Goal: Information Seeking & Learning: Obtain resource

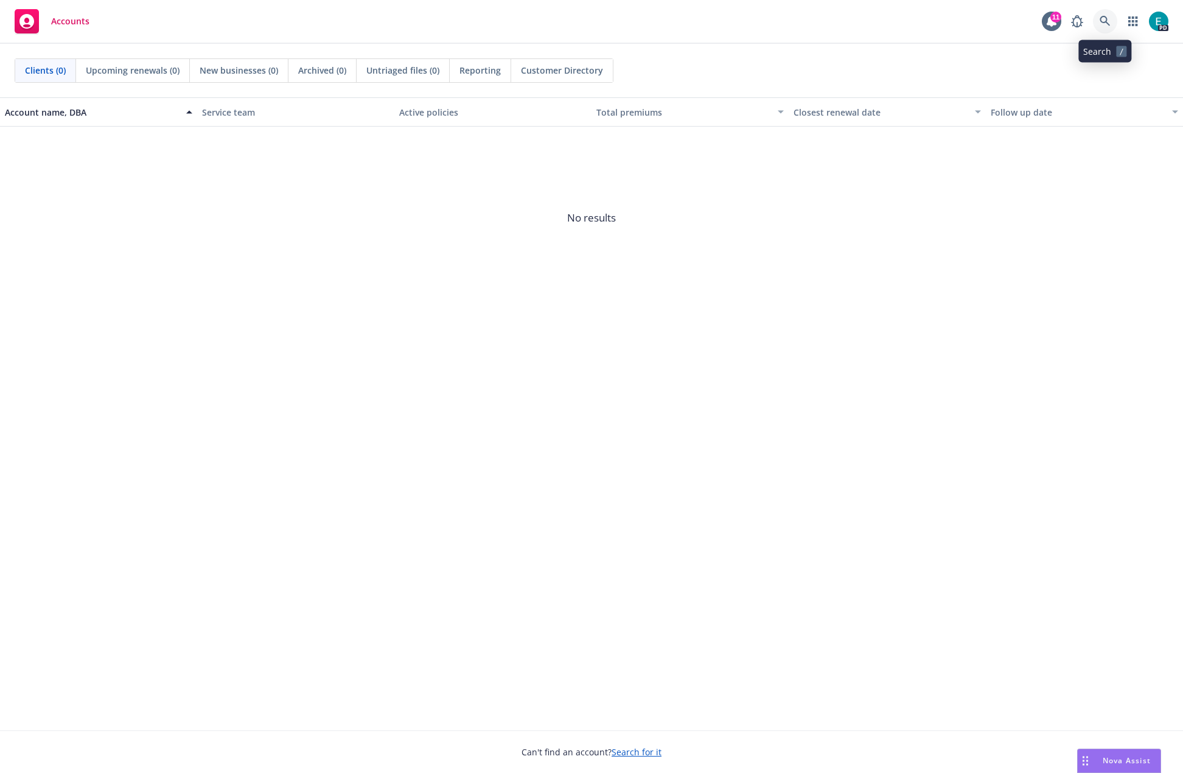
click at [1111, 21] on link at bounding box center [1105, 21] width 24 height 24
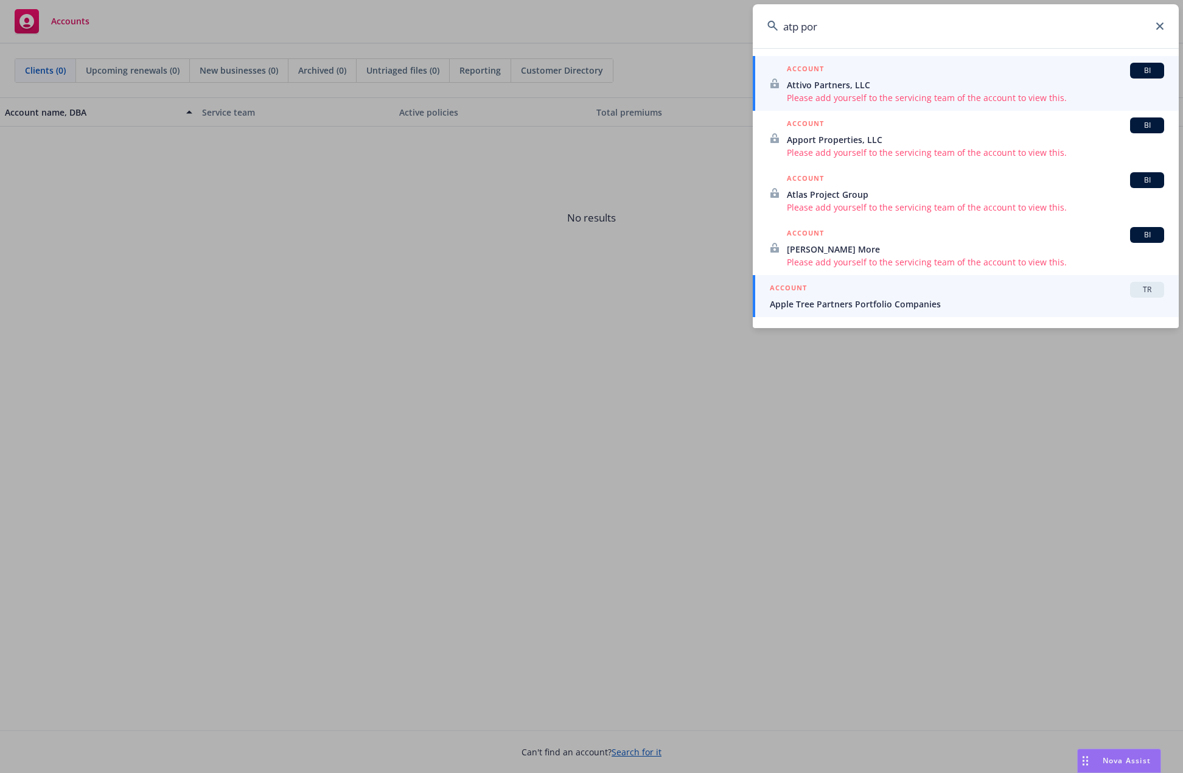
type input "atp por"
click at [964, 306] on span "Apple Tree Partners Portfolio Companies" at bounding box center [967, 304] width 394 height 13
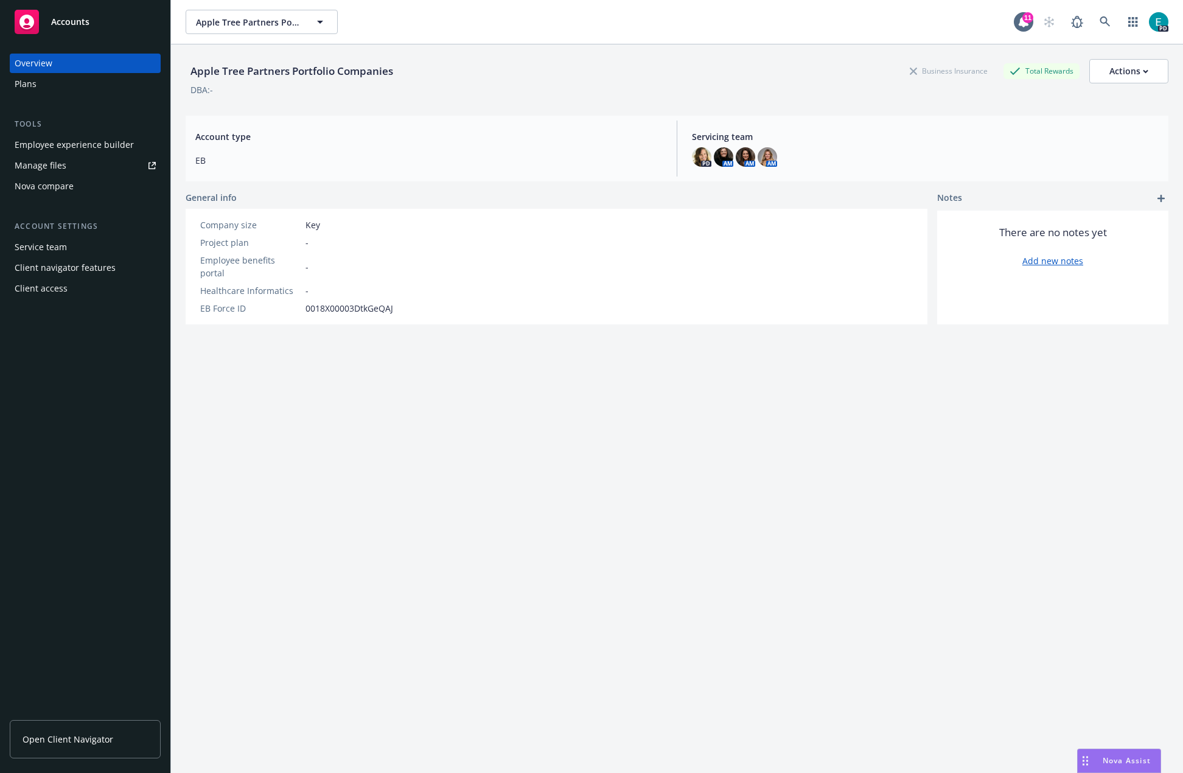
click at [76, 744] on span "Open Client Navigator" at bounding box center [68, 739] width 91 height 13
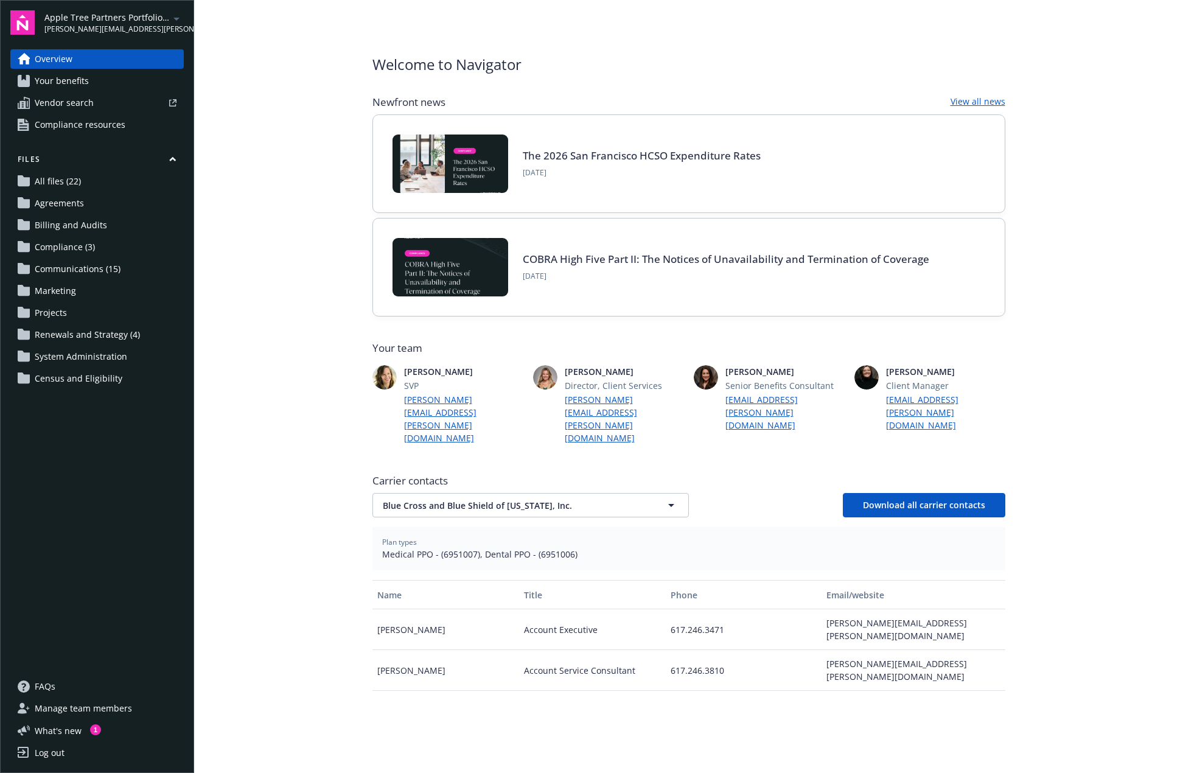
click at [58, 88] on span "Your benefits" at bounding box center [62, 80] width 54 height 19
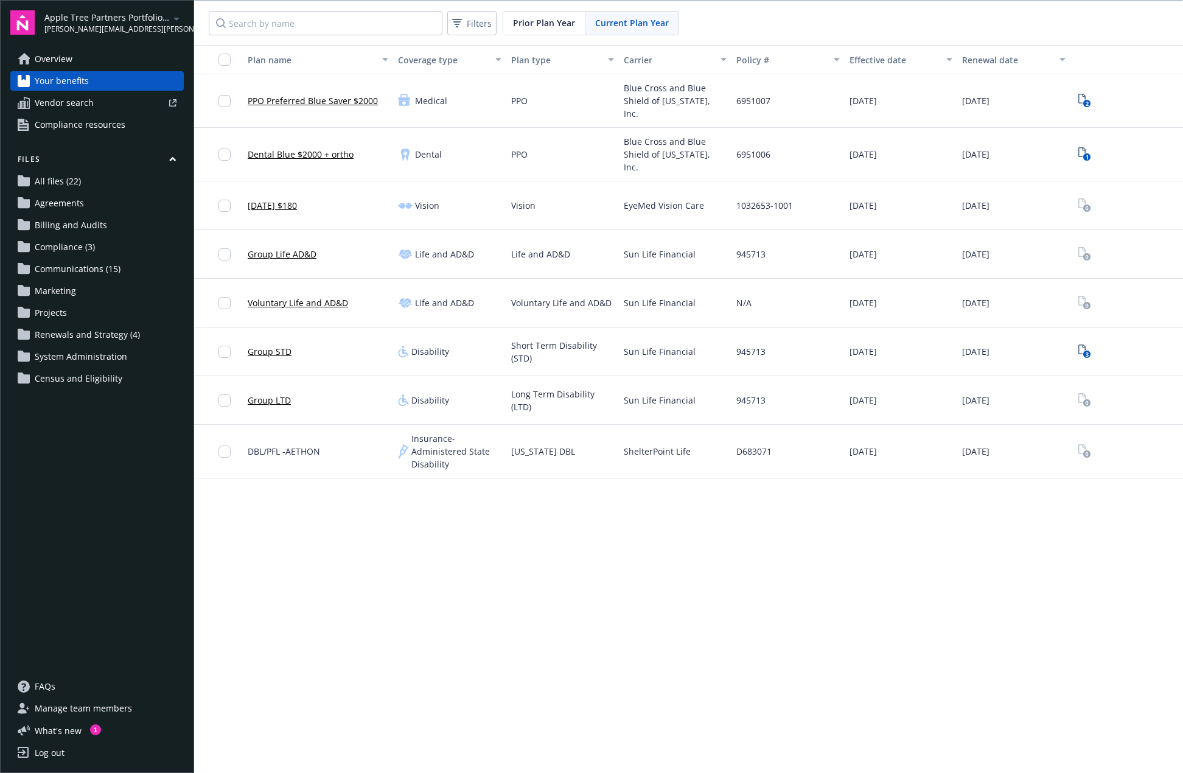
click at [285, 106] on link "PPO Preferred Blue Saver $2000" at bounding box center [313, 100] width 130 height 13
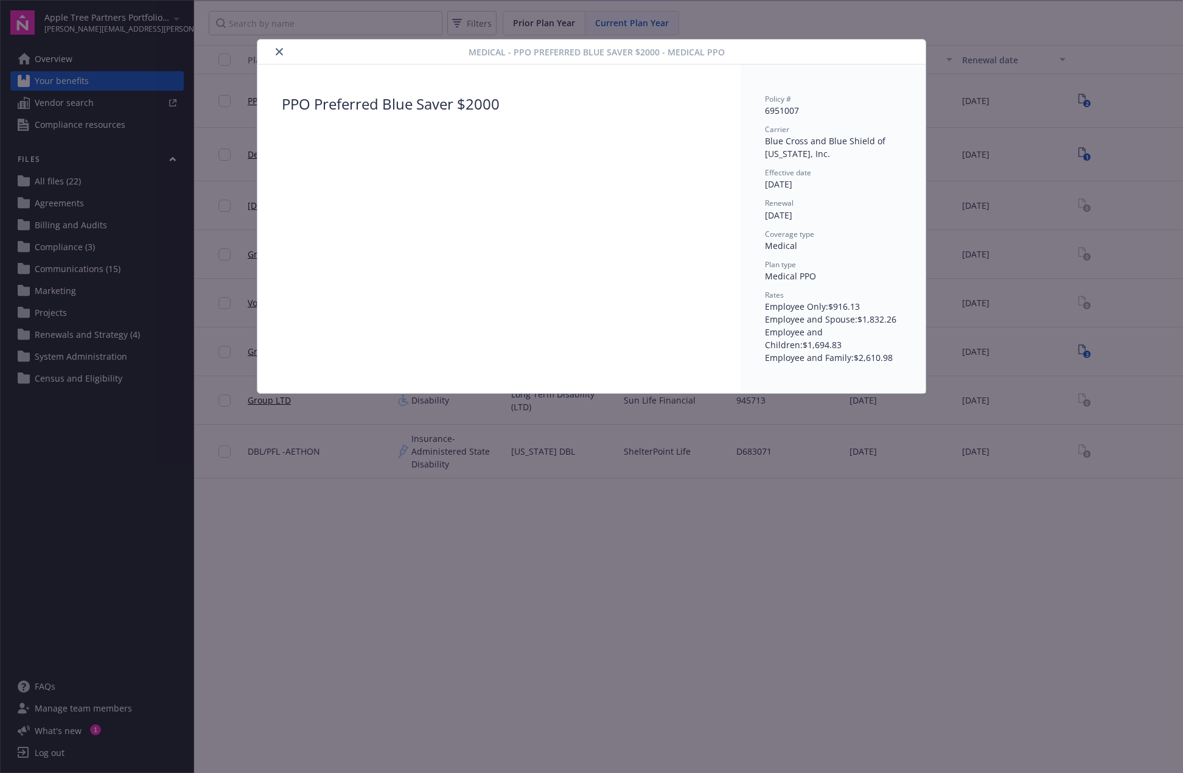
click at [279, 51] on icon "close" at bounding box center [279, 51] width 7 height 7
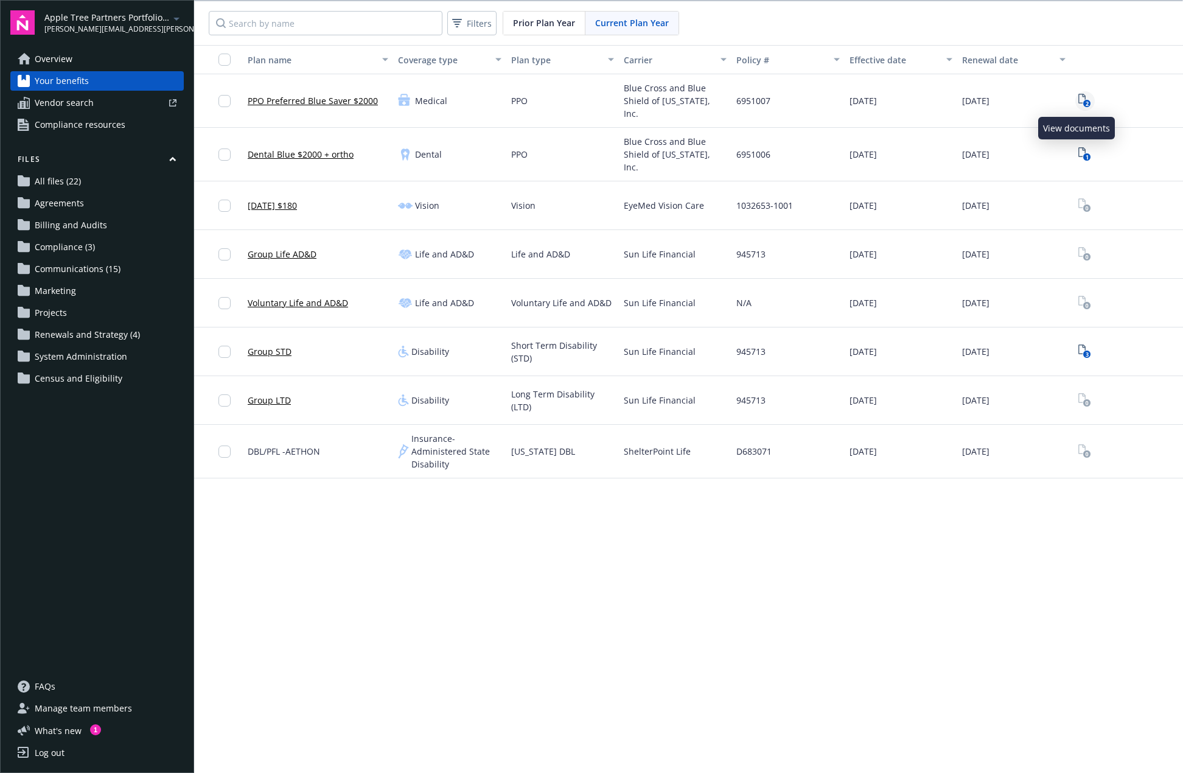
click at [1079, 100] on icon "2" at bounding box center [1085, 101] width 13 height 14
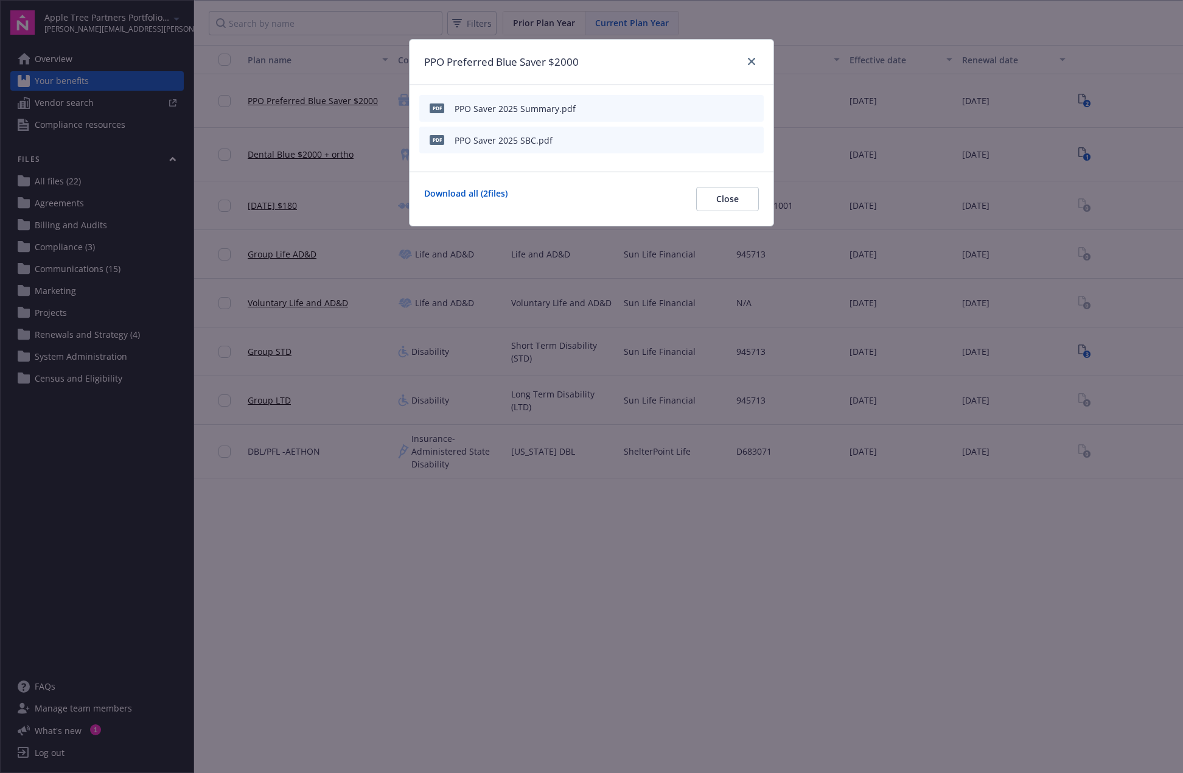
click at [519, 144] on div "PPO Saver 2025 SBC.pdf" at bounding box center [504, 140] width 98 height 13
click at [754, 135] on icon "preview file" at bounding box center [752, 139] width 11 height 9
